Goal: Transaction & Acquisition: Book appointment/travel/reservation

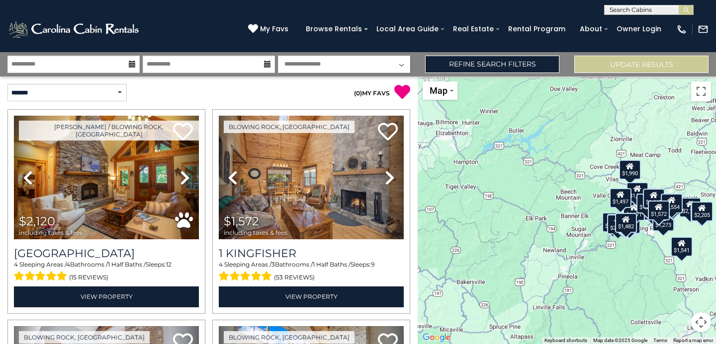
click at [704, 317] on button "Map camera controls" at bounding box center [701, 323] width 20 height 20
click at [673, 271] on button "Zoom in" at bounding box center [676, 273] width 20 height 20
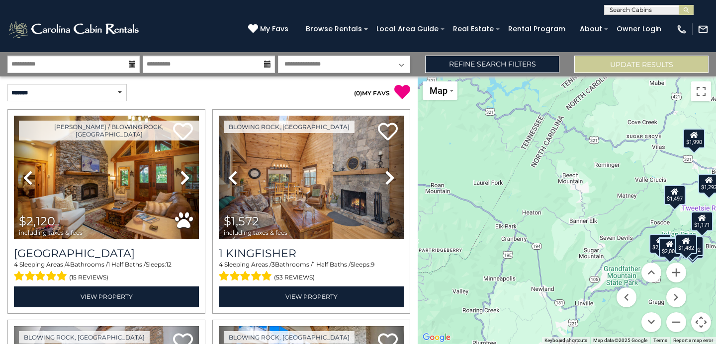
drag, startPoint x: 651, startPoint y: 260, endPoint x: 486, endPoint y: 216, distance: 170.7
click at [486, 217] on div "$2,120 $1,572 $2,078 $2,002 $2,322 $1,969 $1,880 $1,548 $1,692 $1,541 $1,842 $1…" at bounding box center [566, 211] width 298 height 268
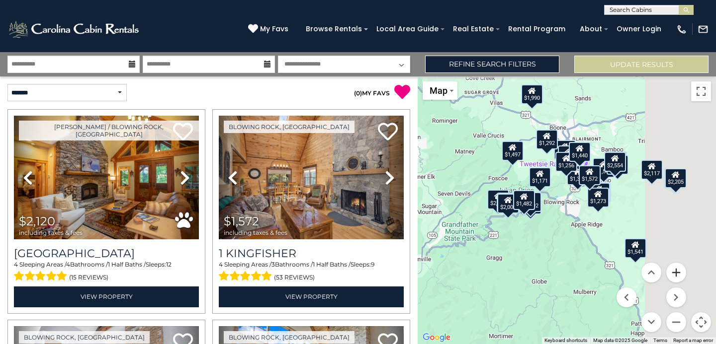
click at [677, 274] on button "Zoom in" at bounding box center [676, 273] width 20 height 20
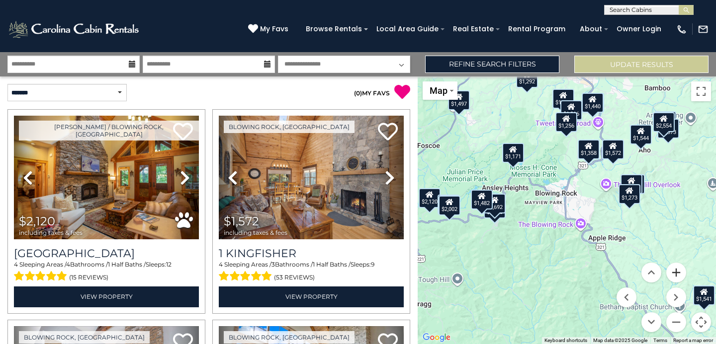
click at [679, 274] on button "Zoom in" at bounding box center [676, 273] width 20 height 20
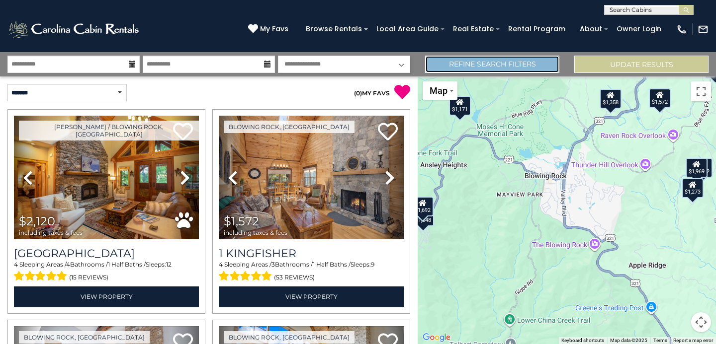
click at [461, 67] on link "Refine Search Filters" at bounding box center [492, 64] width 134 height 17
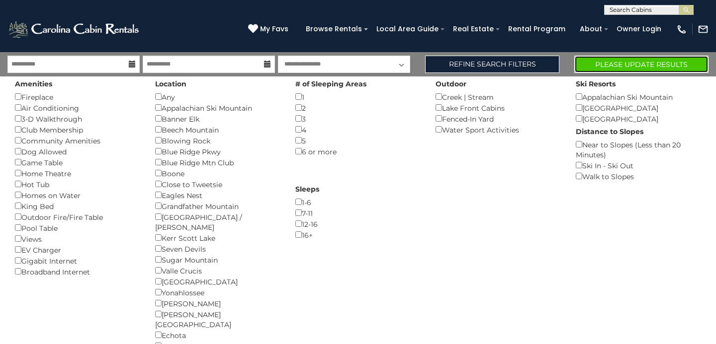
click at [625, 66] on button "Please Update Results" at bounding box center [641, 64] width 134 height 17
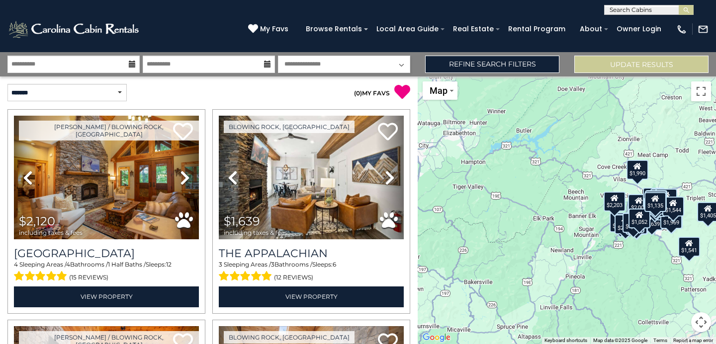
click at [703, 320] on button "Map camera controls" at bounding box center [701, 323] width 20 height 20
click at [674, 272] on button "Zoom in" at bounding box center [676, 273] width 20 height 20
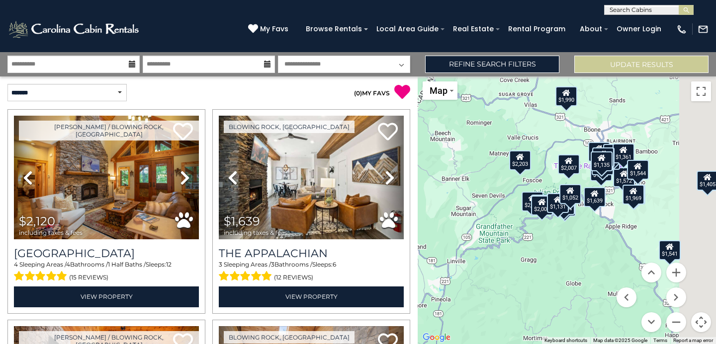
drag, startPoint x: 665, startPoint y: 257, endPoint x: 500, endPoint y: 210, distance: 171.6
click at [500, 210] on div "$2,120 $1,639 $2,007 $1,572 $2,078 $2,002 $2,203 $2,322 $1,969 $1,880 $1,548 $1…" at bounding box center [566, 211] width 298 height 268
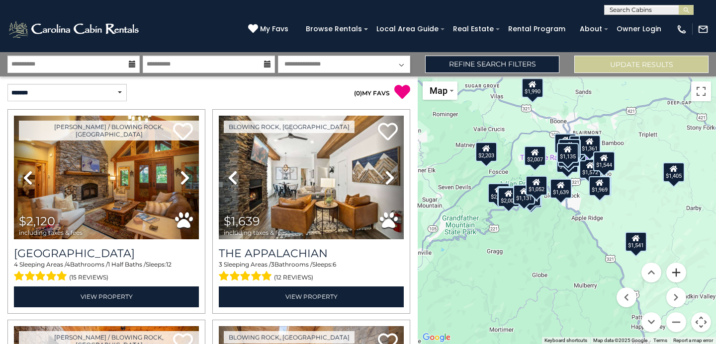
click at [679, 276] on button "Zoom in" at bounding box center [676, 273] width 20 height 20
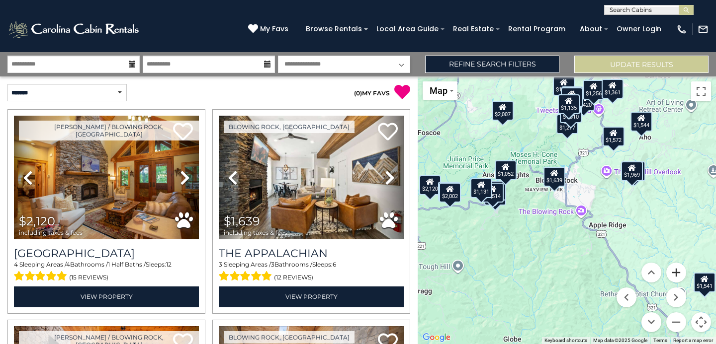
click at [679, 276] on button "Zoom in" at bounding box center [676, 273] width 20 height 20
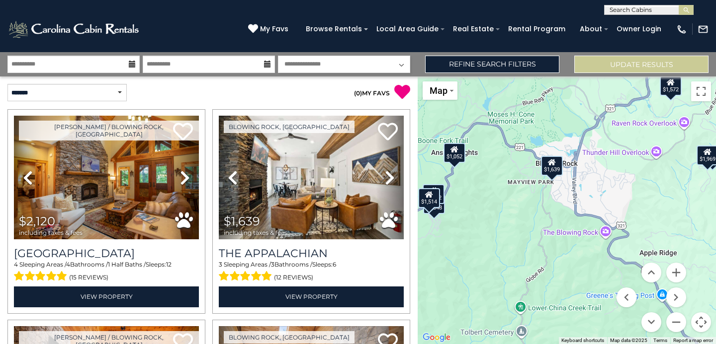
drag, startPoint x: 547, startPoint y: 201, endPoint x: 557, endPoint y: 215, distance: 17.5
click at [557, 215] on div "$2,120 $1,639 $2,007 $1,572 $2,078 $2,002 $2,203 $2,322 $1,969 $1,880 $1,548 $1…" at bounding box center [566, 211] width 298 height 268
click at [673, 271] on button "Zoom in" at bounding box center [676, 273] width 20 height 20
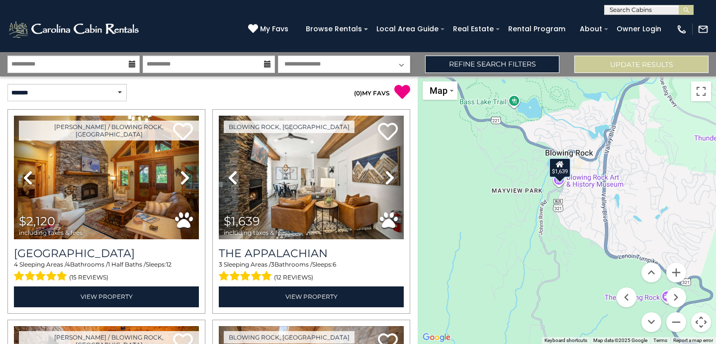
drag, startPoint x: 541, startPoint y: 211, endPoint x: 569, endPoint y: 258, distance: 55.2
click at [569, 258] on div "$2,120 $1,639 $2,007 $1,572 $2,078 $2,002 $2,203 $2,322 $1,969 $1,880 $1,548 $1…" at bounding box center [566, 211] width 298 height 268
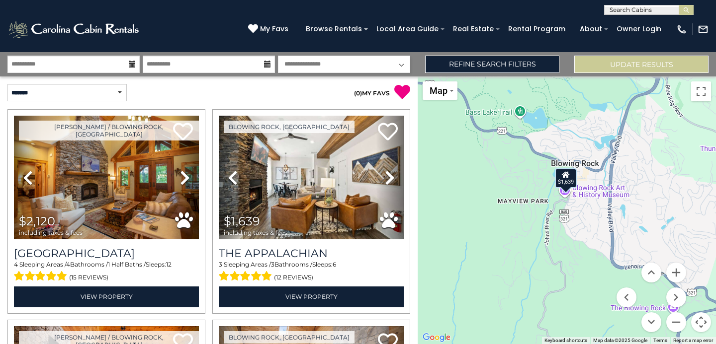
click at [569, 185] on div "$1,639" at bounding box center [566, 178] width 22 height 20
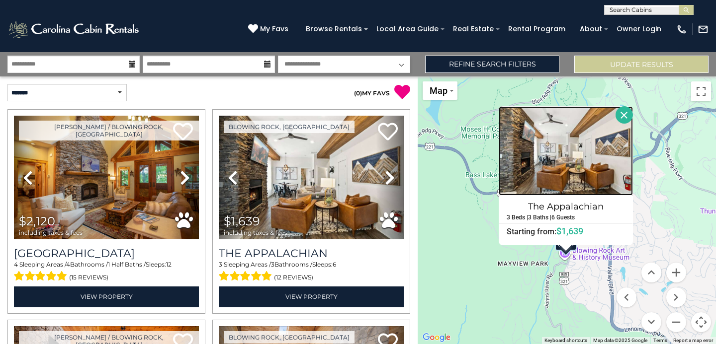
click at [569, 185] on img at bounding box center [565, 150] width 134 height 89
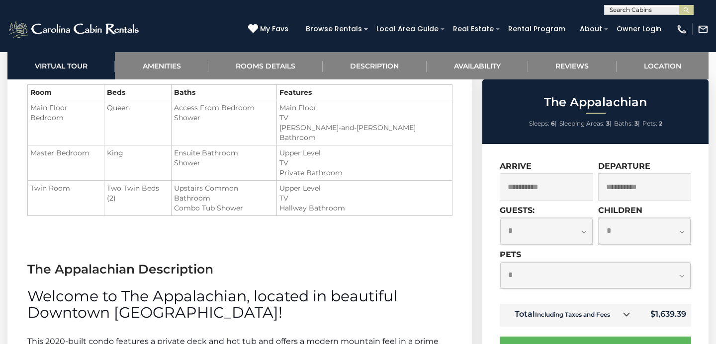
scroll to position [1033, 0]
